Goal: Transaction & Acquisition: Purchase product/service

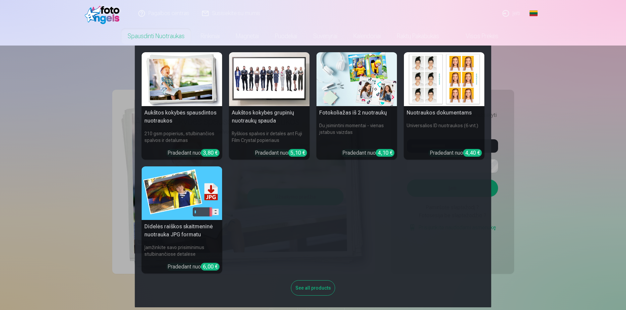
click at [180, 37] on link "Spausdinti nuotraukas" at bounding box center [156, 36] width 73 height 19
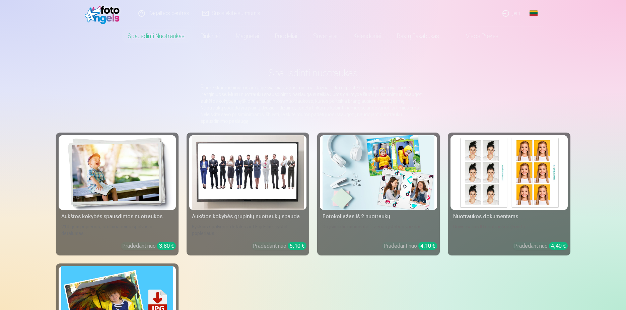
click at [242, 179] on img at bounding box center [248, 172] width 112 height 75
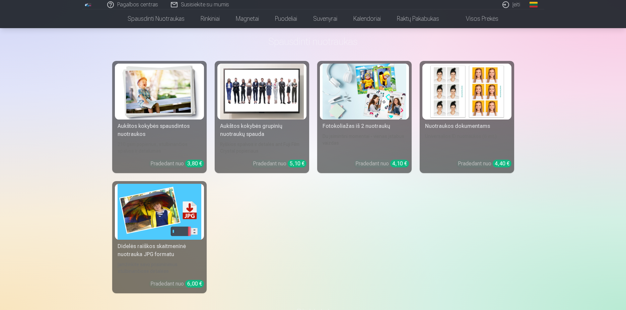
scroll to position [201, 0]
